Goal: Check status

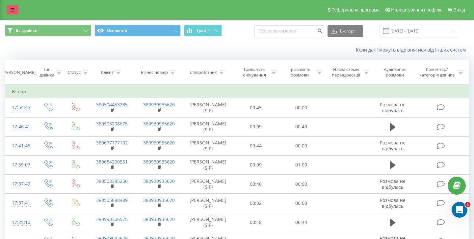
click at [14, 12] on icon at bounding box center [13, 10] width 4 height 5
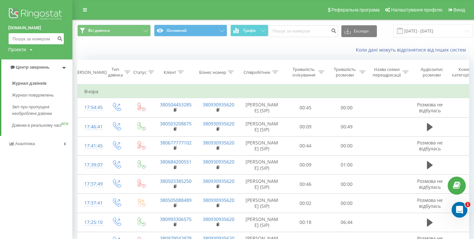
click at [39, 39] on input at bounding box center [36, 39] width 56 height 12
paste input "0984707138"
type input "0984707138"
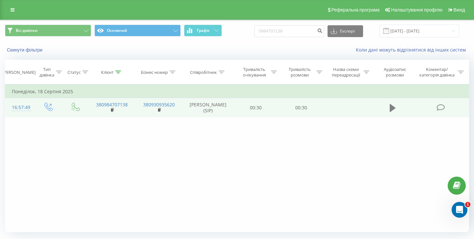
click at [392, 108] on icon at bounding box center [392, 108] width 6 height 8
click at [392, 110] on icon at bounding box center [392, 108] width 6 height 9
